Goal: Information Seeking & Learning: Find specific fact

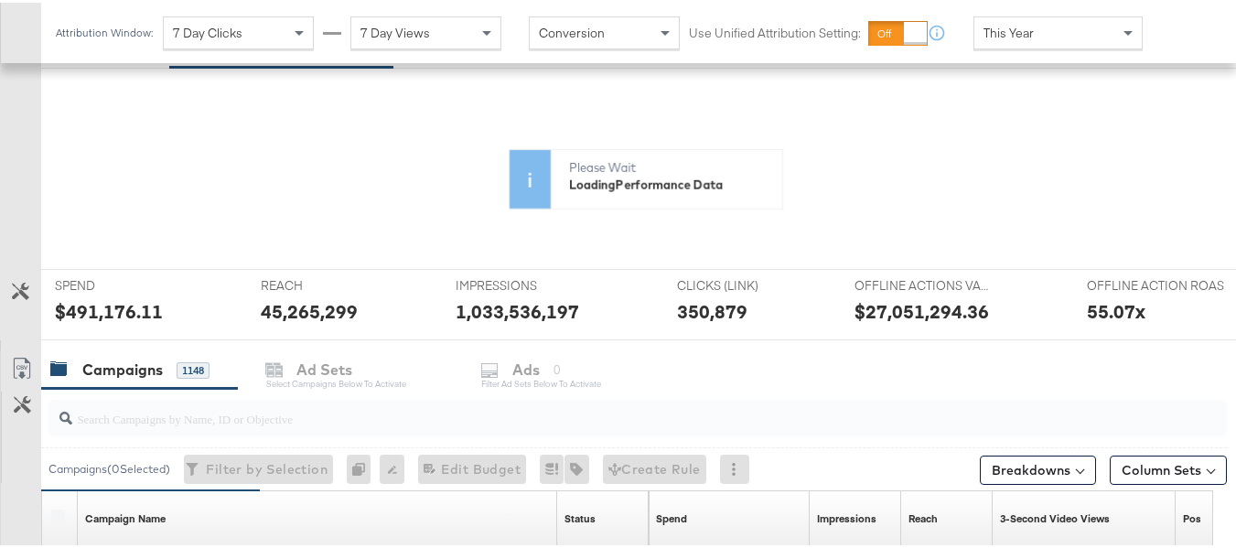
scroll to position [549, 0]
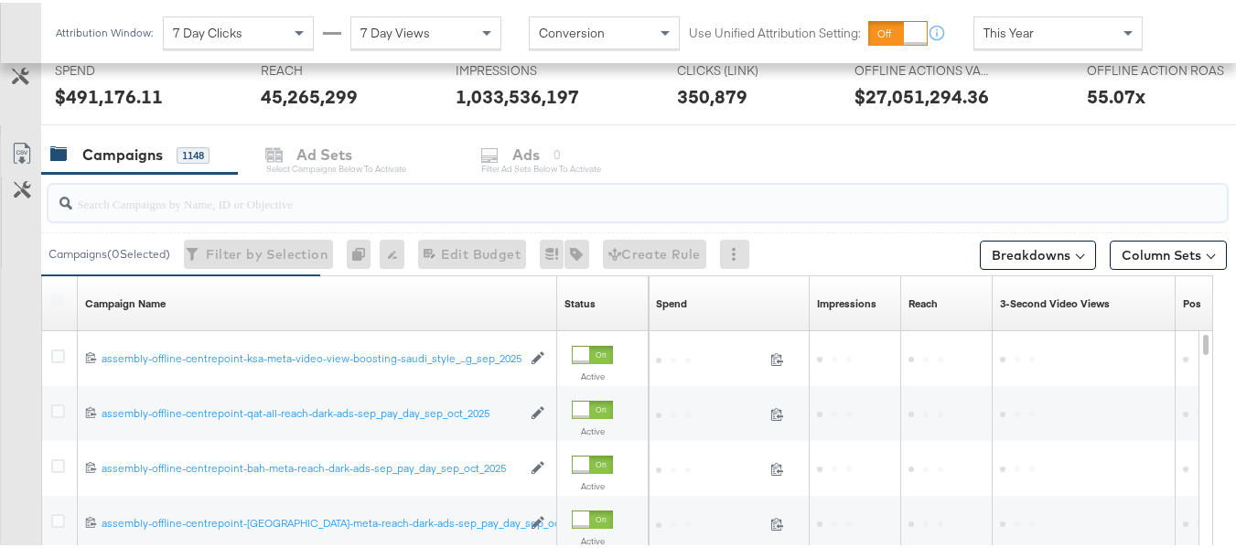
click at [264, 205] on input "search" at bounding box center [597, 194] width 1050 height 36
paste input "assembly-offline-centrepoint-ksa-meta-reach-dark-ads-autumn_newness_aug_oct_2025"
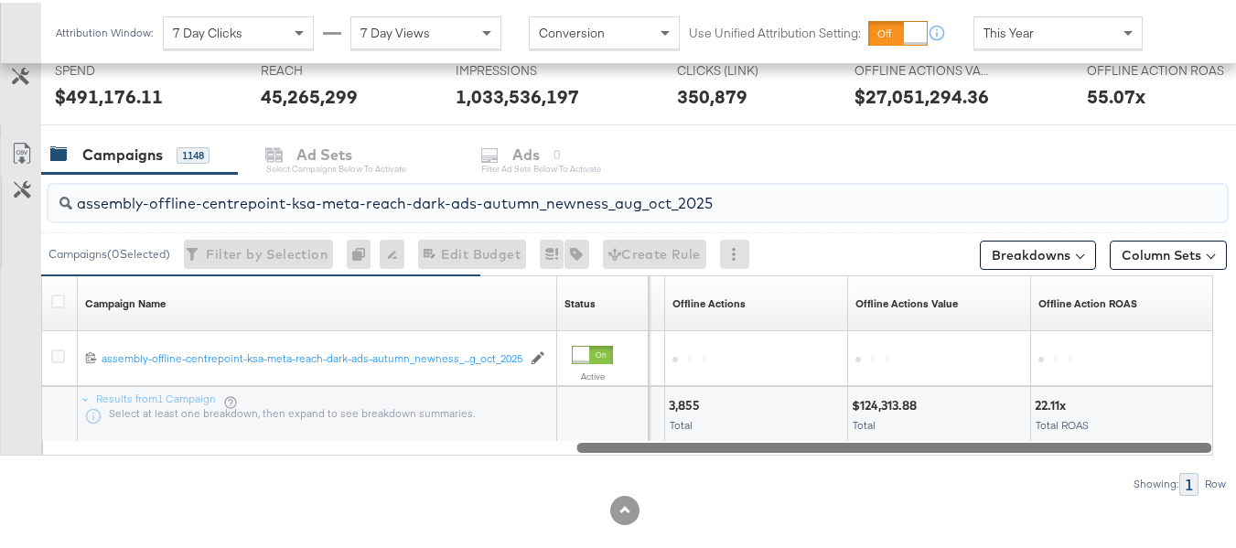
drag, startPoint x: 412, startPoint y: 446, endPoint x: 1066, endPoint y: 473, distance: 655.4
click at [1066, 473] on div "assembly-offline-centrepoint-ksa-meta-reach-dark-ads-autumn_newness_aug_oct_202…" at bounding box center [613, 331] width 1227 height 321
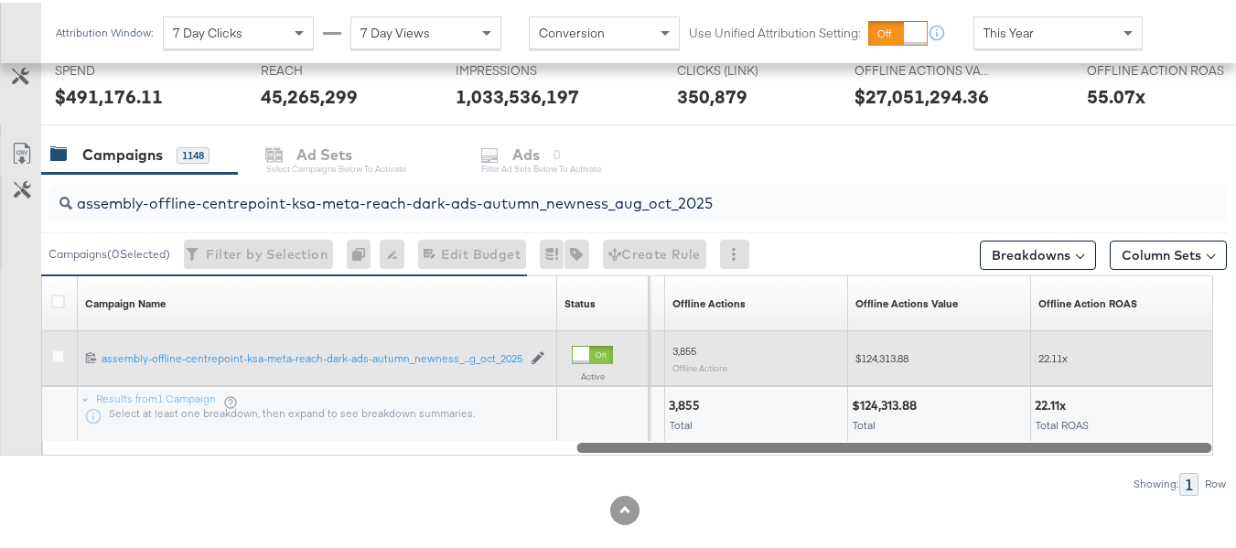
click at [878, 350] on span "$124,313.88" at bounding box center [881, 355] width 53 height 14
copy span "124,313.88"
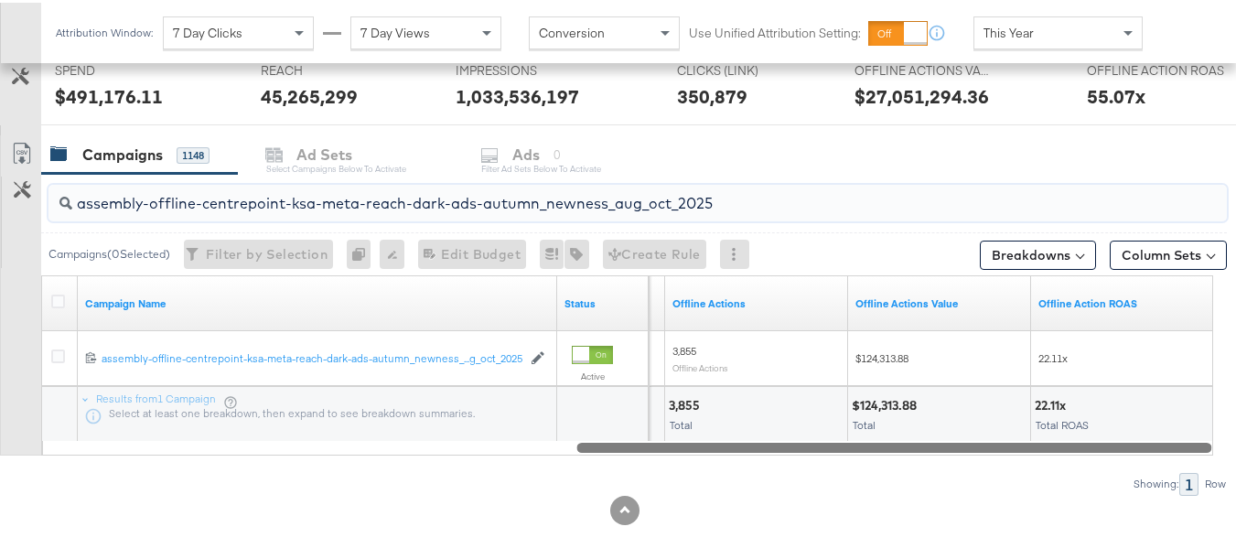
click at [545, 199] on input "assembly-offline-centrepoint-ksa-meta-reach-dark-ads-autumn_newness_aug_oct_2025" at bounding box center [597, 194] width 1050 height 36
paste input "video-view"
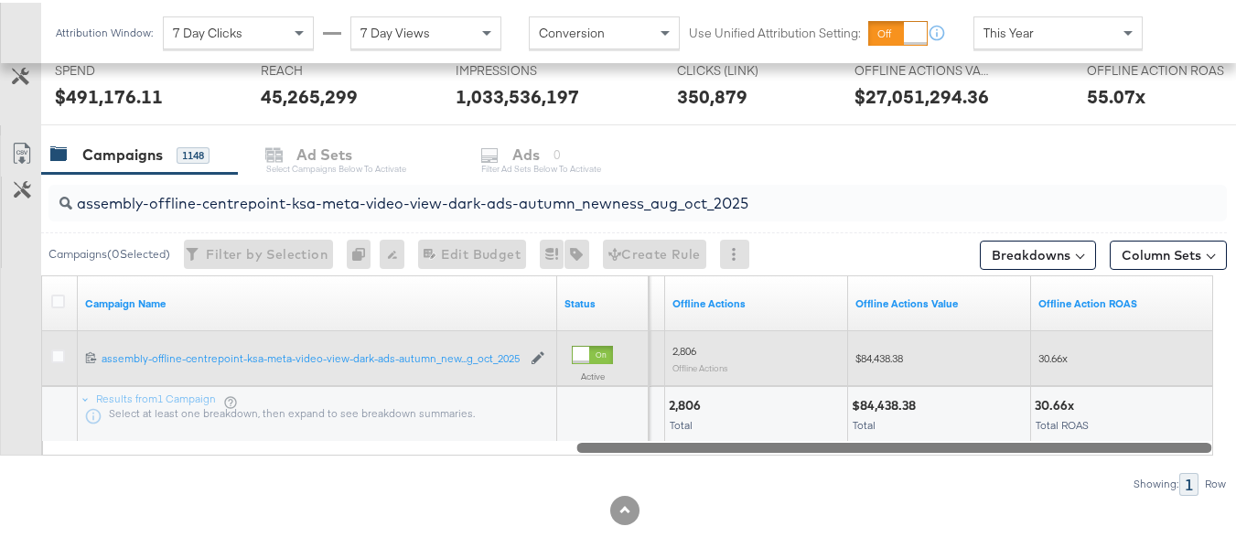
click at [889, 356] on span "$84,438.38" at bounding box center [879, 355] width 48 height 14
copy span "84,438.38"
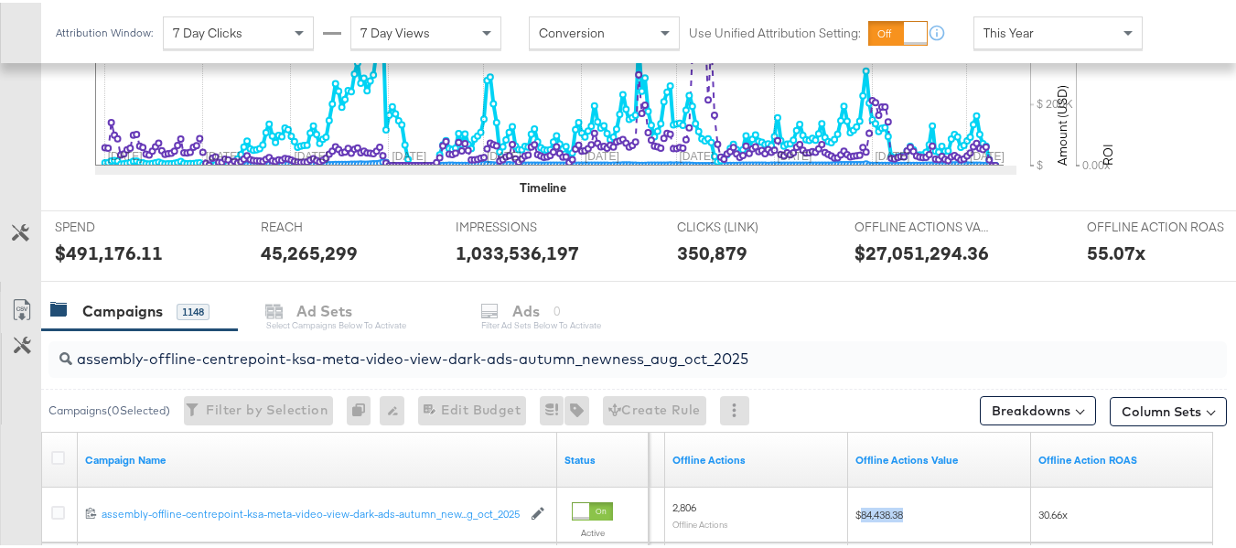
scroll to position [705, 0]
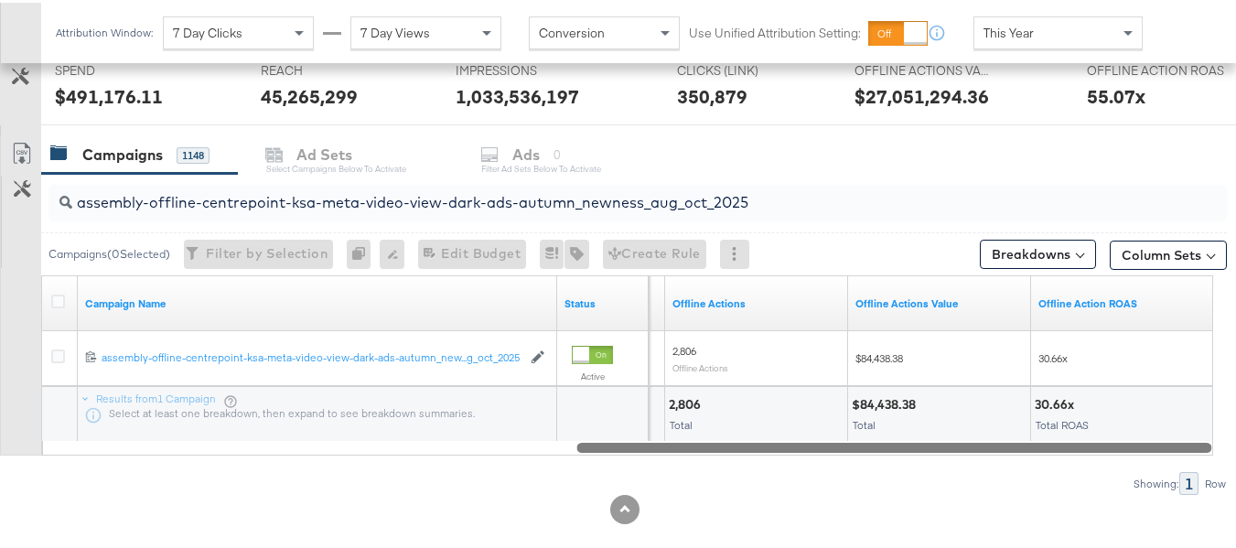
click at [720, 197] on input "assembly-offline-centrepoint-ksa-meta-video-view-dark-ads-autumn_newness_aug_oc…" at bounding box center [597, 193] width 1050 height 36
paste input "uae-meta-reach"
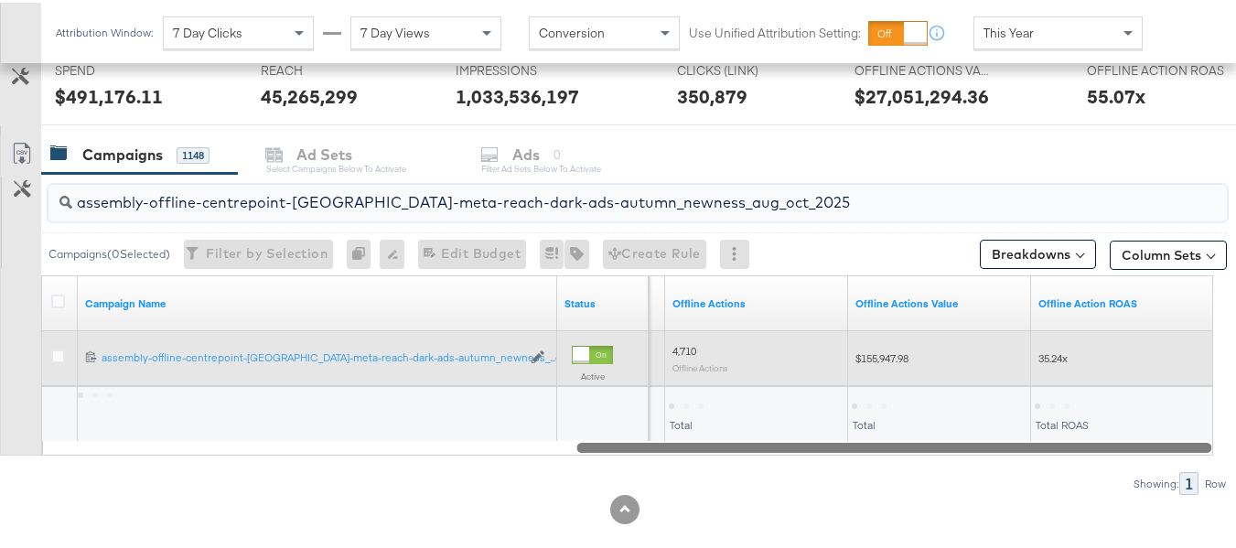
click at [895, 356] on span "$155,947.98" at bounding box center [881, 355] width 53 height 14
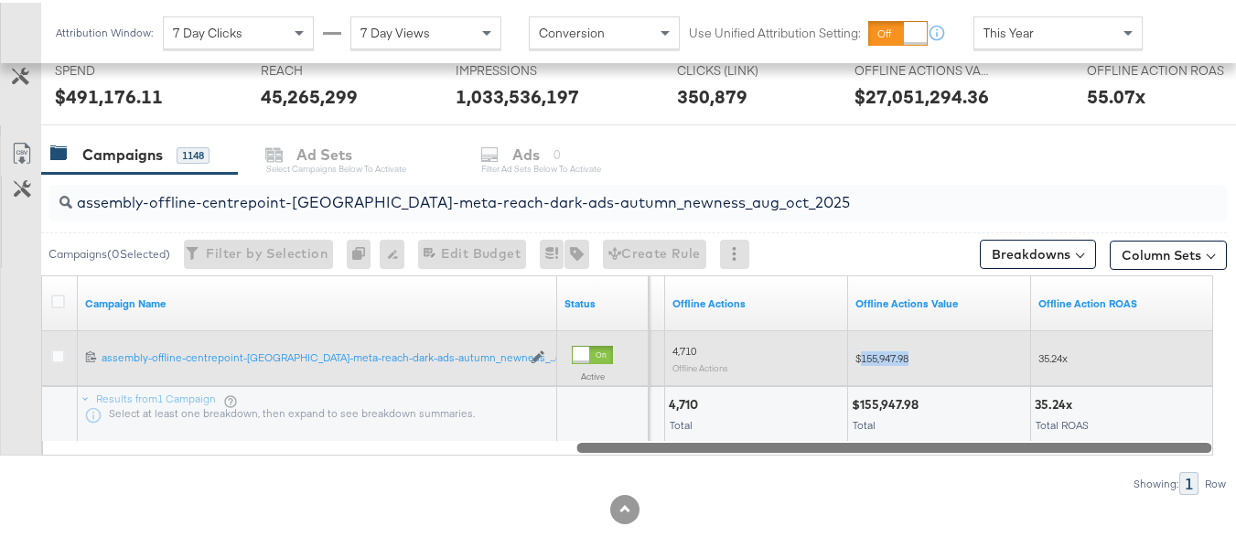
click at [895, 356] on span "$155,947.98" at bounding box center [881, 355] width 53 height 14
copy span "155,947.98"
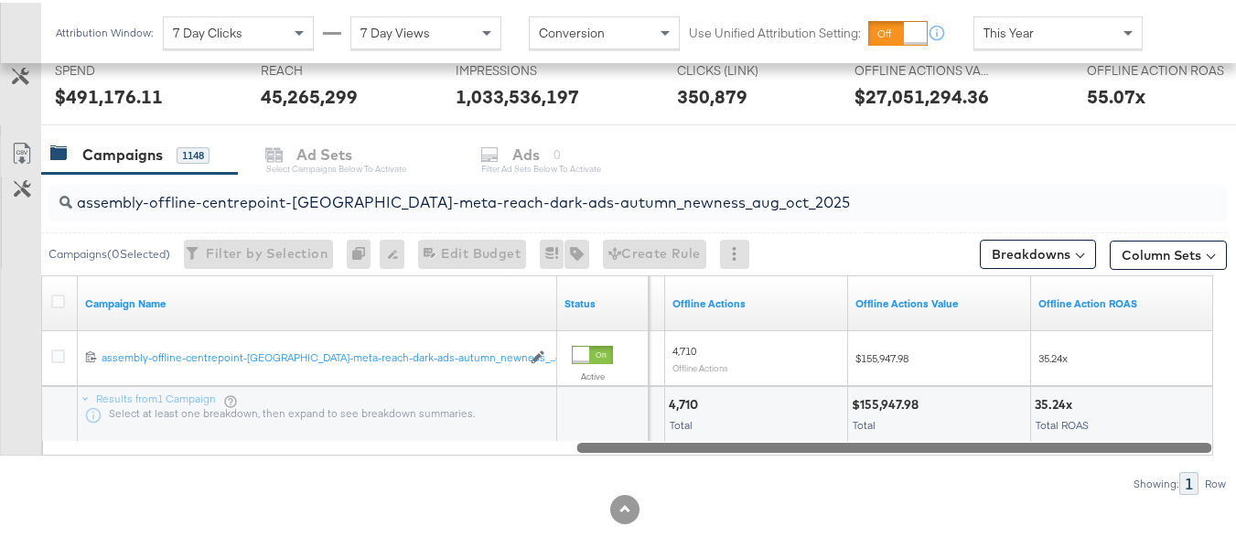
click at [632, 200] on input "assembly-offline-centrepoint-[GEOGRAPHIC_DATA]-meta-reach-dark-ads-autumn_newne…" at bounding box center [597, 193] width 1050 height 36
paste input "video-view"
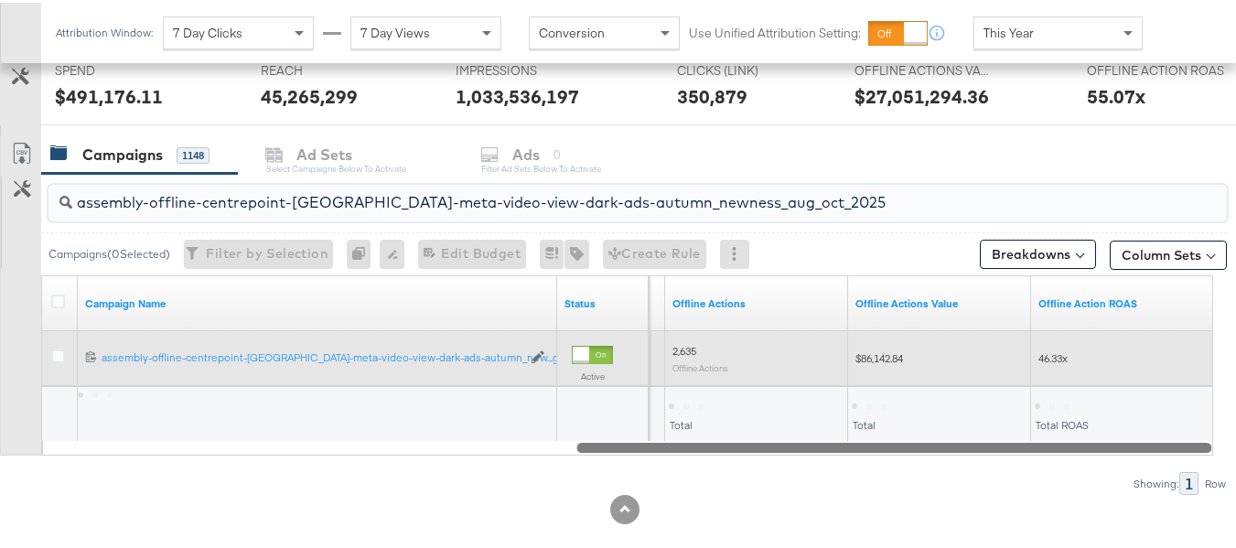
click at [883, 349] on span "$86,142.84" at bounding box center [879, 355] width 48 height 14
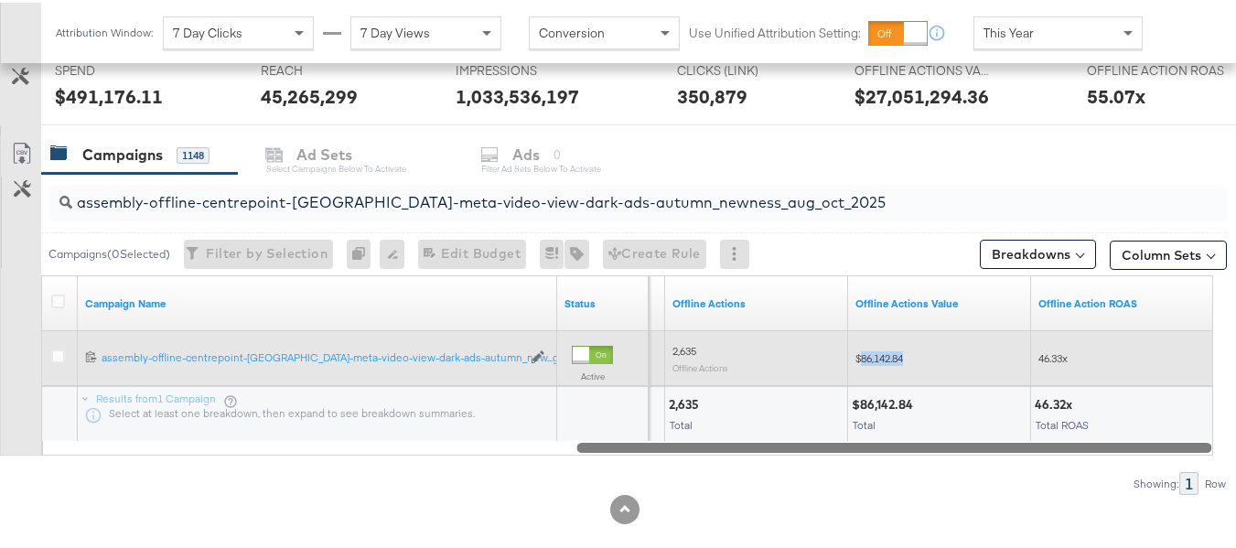
click at [883, 349] on span "$86,142.84" at bounding box center [879, 355] width 48 height 14
copy span "86,142.84"
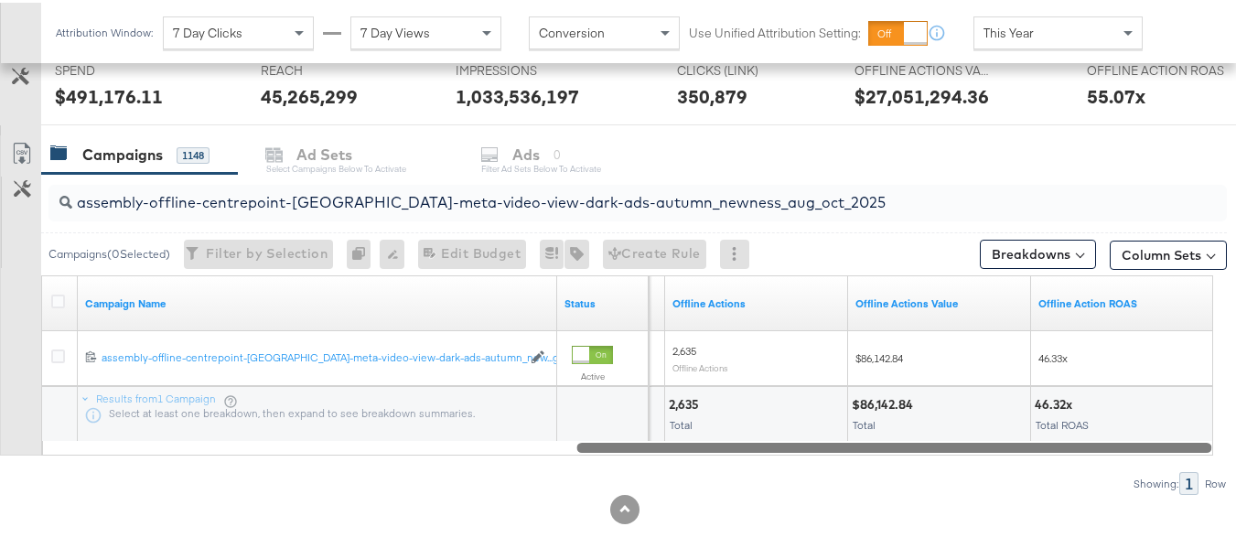
click at [800, 201] on input "assembly-offline-centrepoint-[GEOGRAPHIC_DATA]-meta-video-view-dark-ads-autumn_…" at bounding box center [597, 193] width 1050 height 36
paste input "kwt-meta-reach"
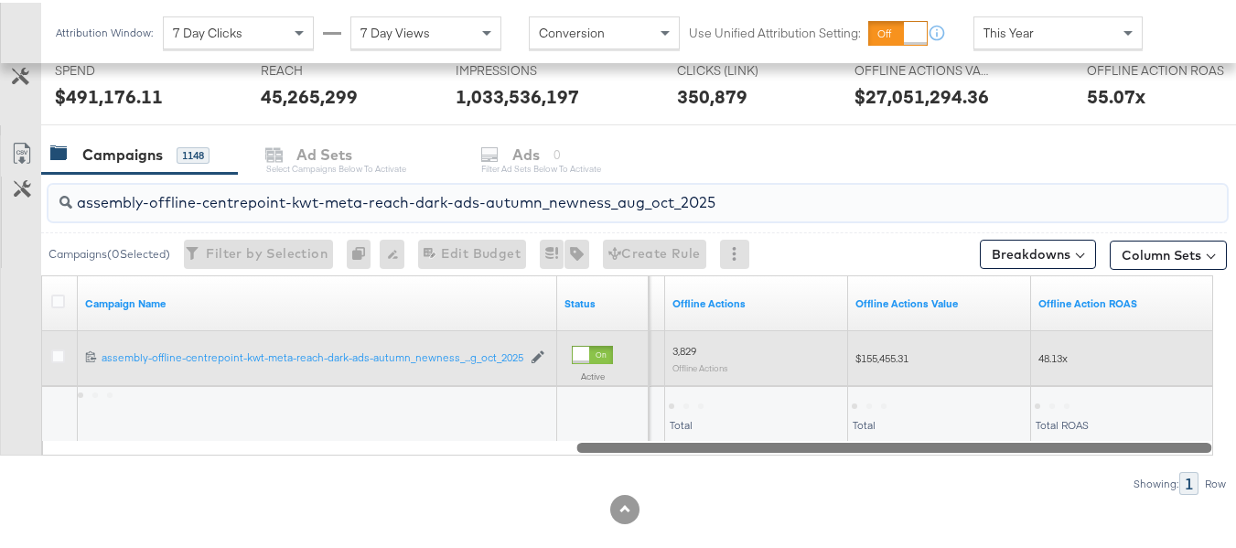
click at [893, 357] on span "$155,455.31" at bounding box center [881, 355] width 53 height 14
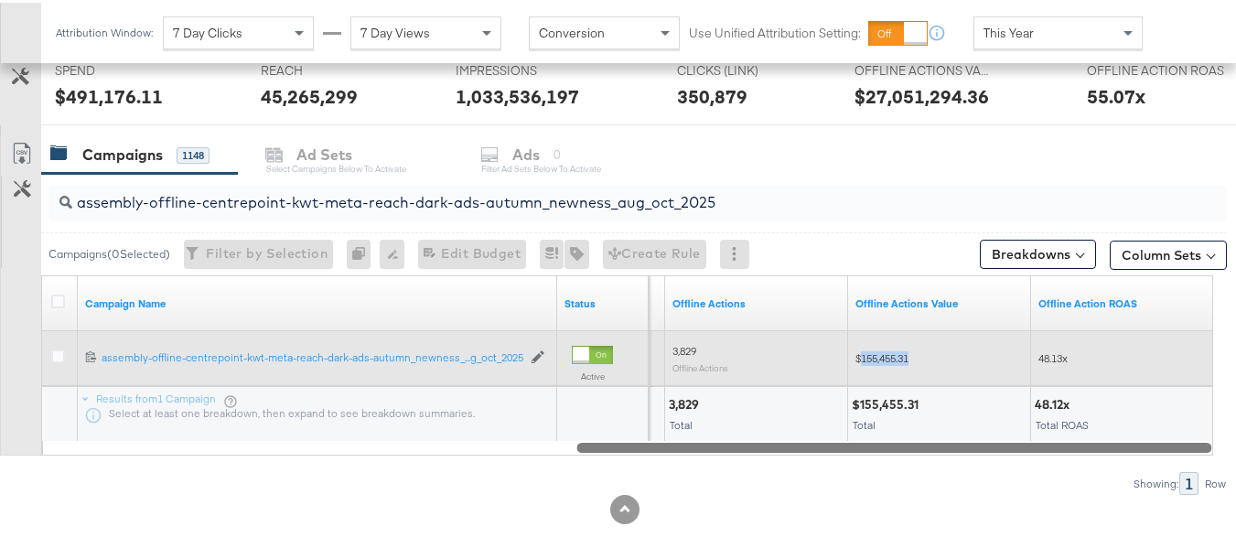
click at [893, 357] on span "$155,455.31" at bounding box center [881, 355] width 53 height 14
copy span "155,455.31"
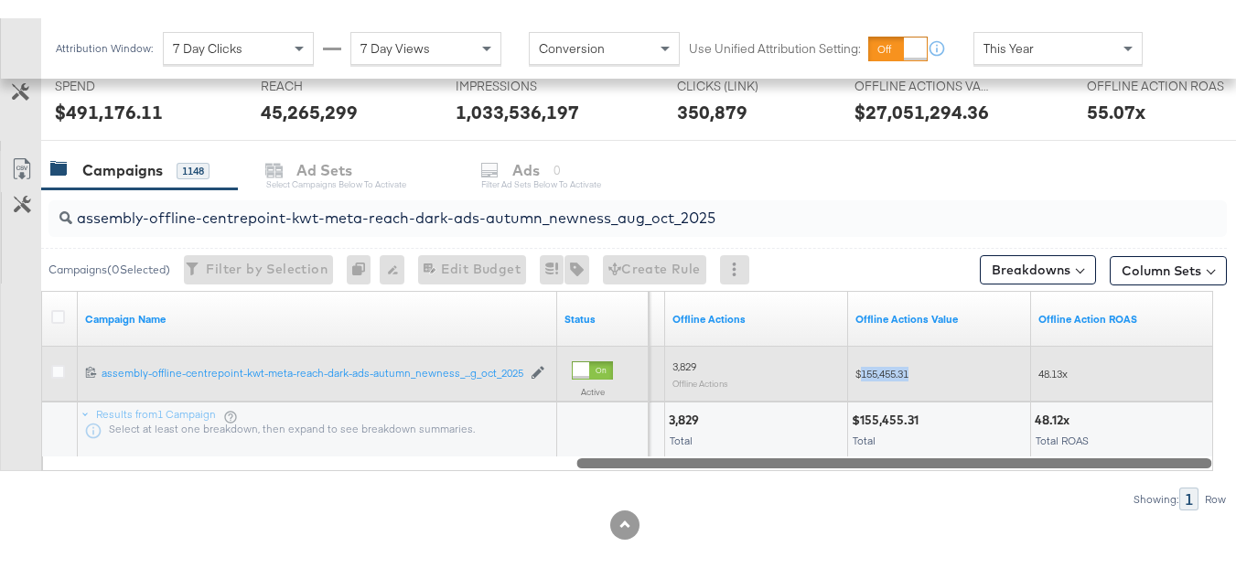
scroll to position [699, 0]
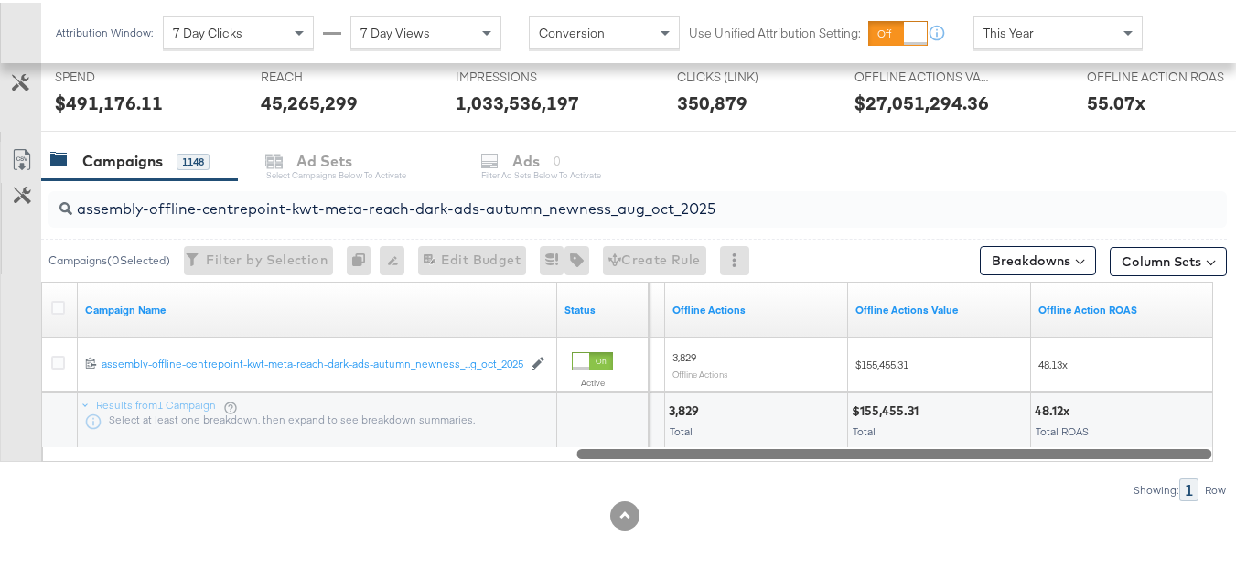
click at [765, 210] on input "assembly-offline-centrepoint-kwt-meta-reach-dark-ads-autumn_newness_aug_oct_2025" at bounding box center [597, 199] width 1050 height 36
paste input "bah"
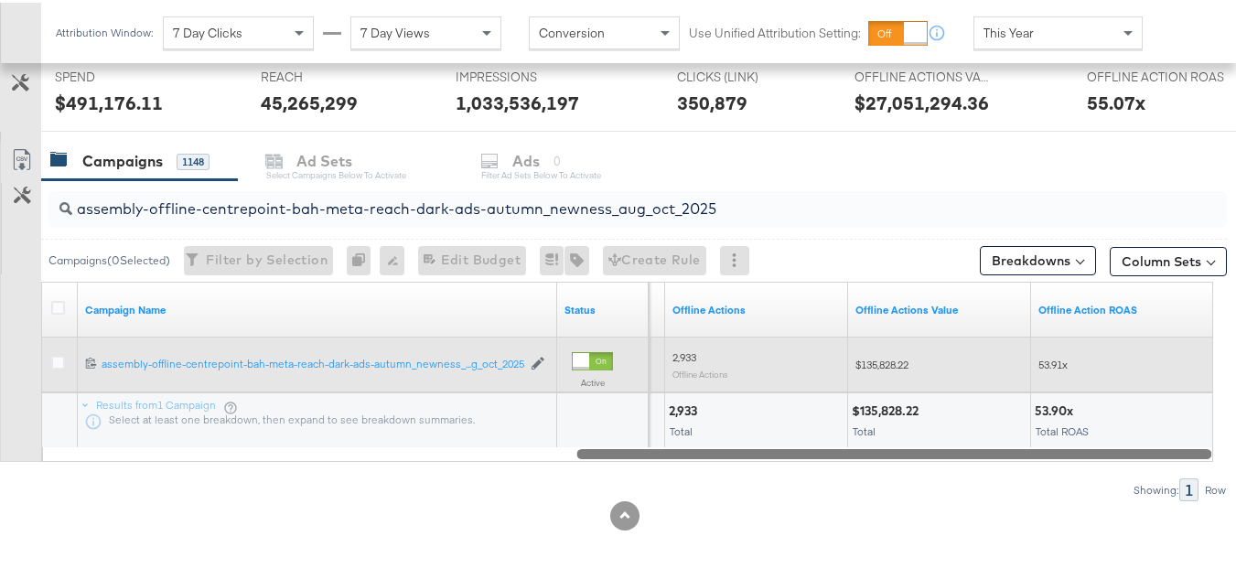
click at [892, 363] on span "$135,828.22" at bounding box center [881, 362] width 53 height 14
copy span "135,828.22"
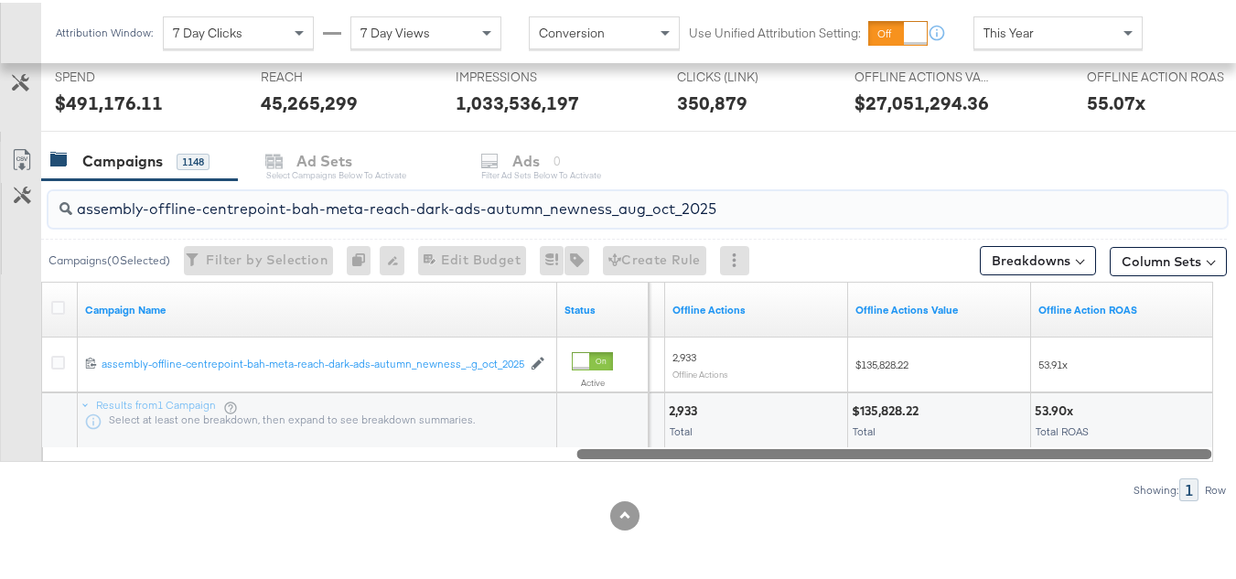
click at [748, 206] on input "assembly-offline-centrepoint-bah-meta-reach-dark-ads-autumn_newness_aug_oct_2025" at bounding box center [597, 199] width 1050 height 36
paste input "qat"
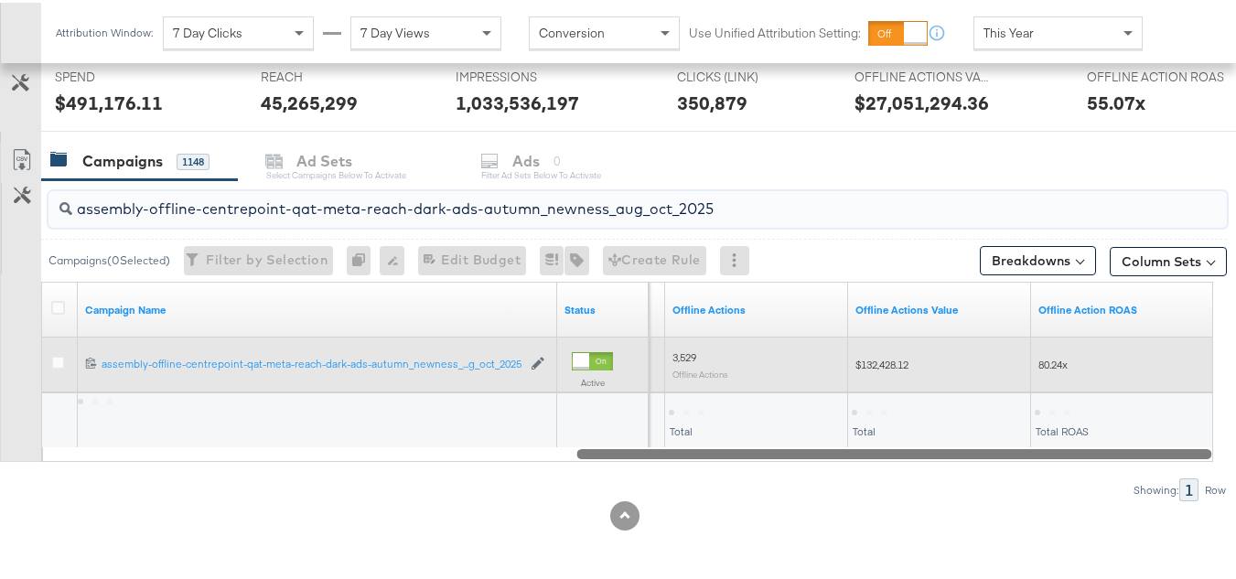
click at [881, 355] on span "$132,428.12" at bounding box center [881, 362] width 53 height 14
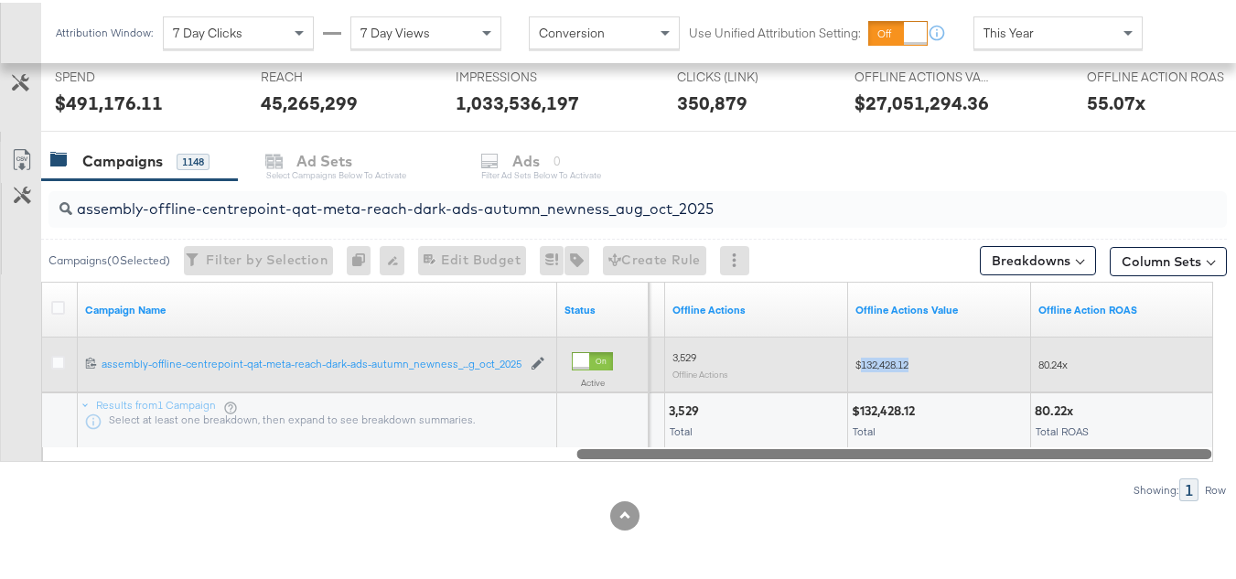
copy span "132,428.12"
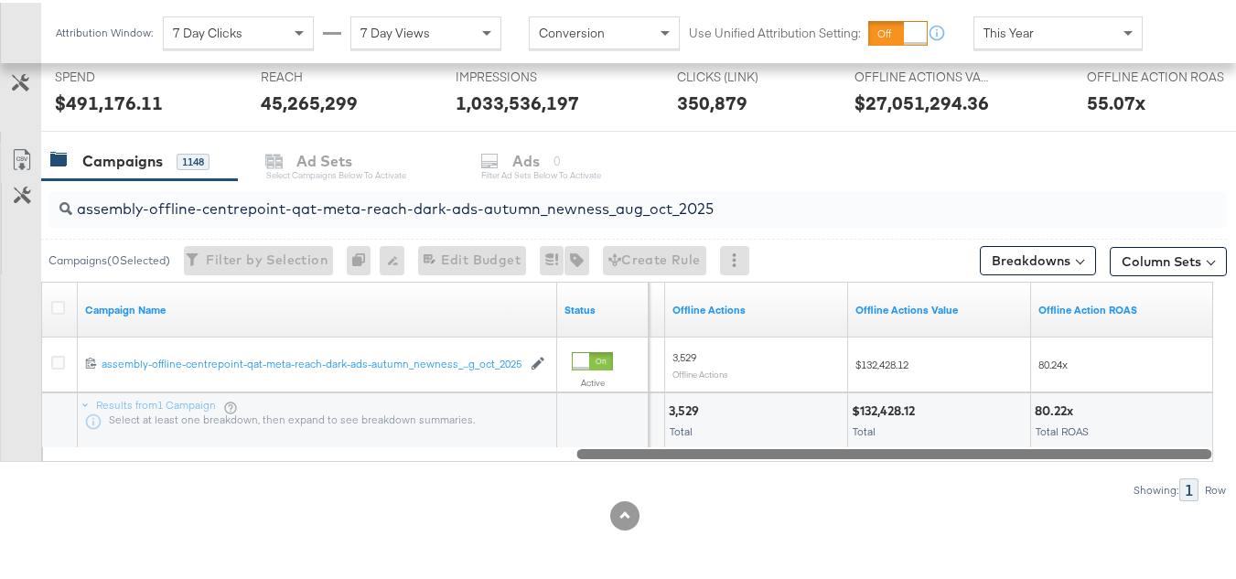
click at [736, 215] on input "assembly-offline-centrepoint-qat-meta-reach-dark-ads-autumn_newness_aug_oct_2025" at bounding box center [597, 199] width 1050 height 36
paste input "oman"
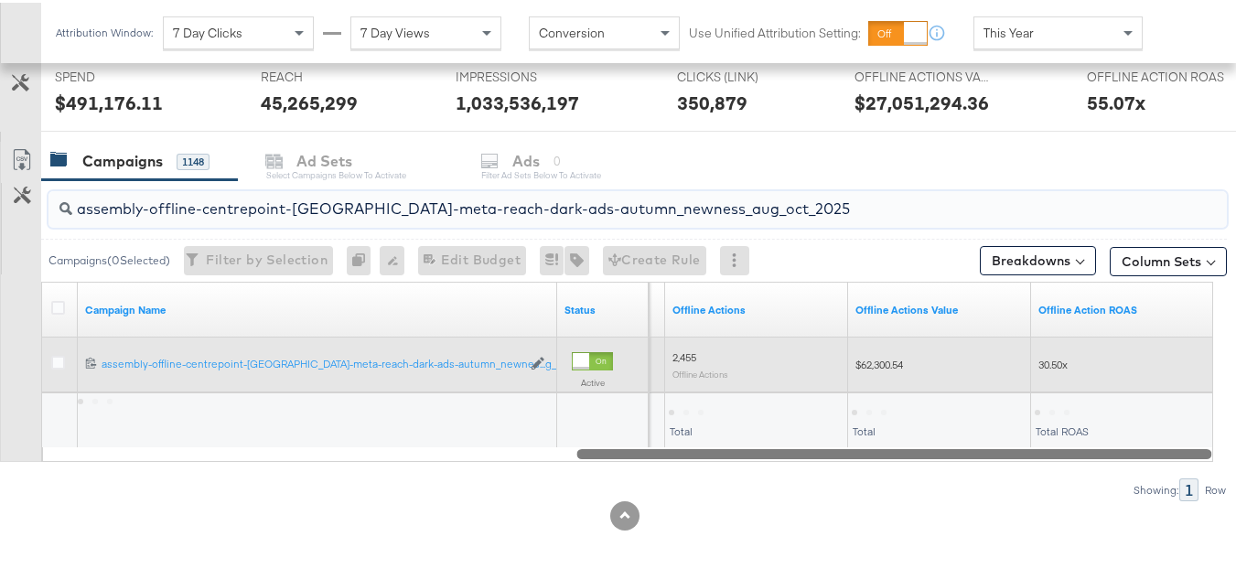
type input "assembly-offline-centrepoint-[GEOGRAPHIC_DATA]-meta-reach-dark-ads-autumn_newne…"
click at [887, 362] on span "$62,300.54" at bounding box center [879, 362] width 48 height 14
copy span "62,300.54"
